Goal: Navigation & Orientation: Go to known website

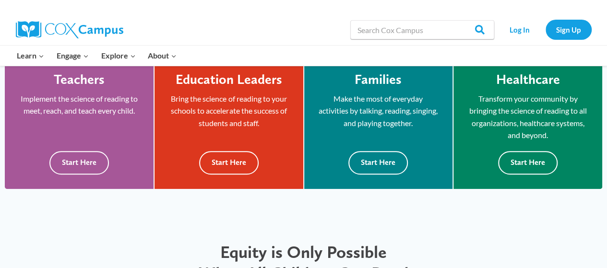
scroll to position [270, 0]
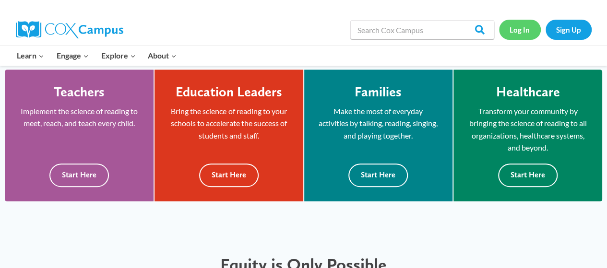
click at [525, 24] on link "Log In" at bounding box center [520, 30] width 42 height 20
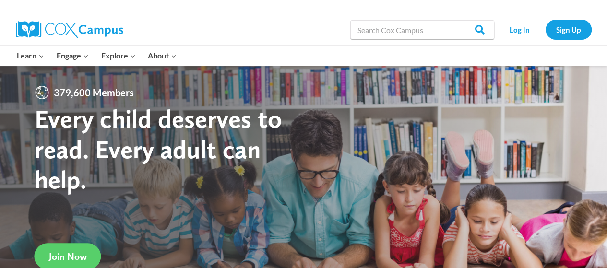
scroll to position [55, 0]
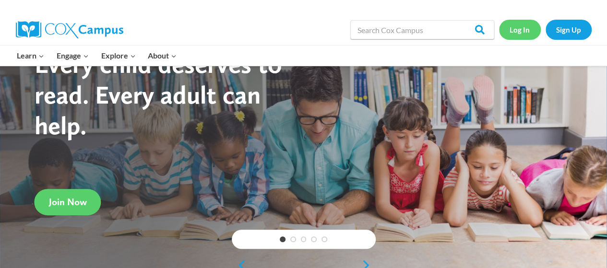
click at [528, 36] on link "Log In" at bounding box center [520, 30] width 42 height 20
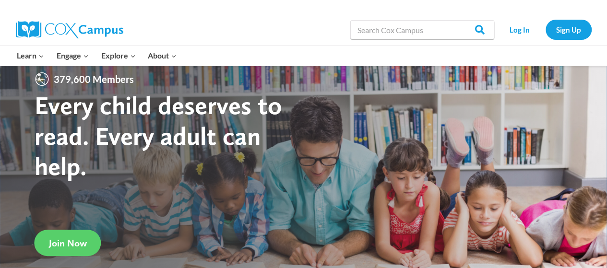
scroll to position [14, 0]
click at [525, 27] on link "Log In" at bounding box center [520, 30] width 42 height 20
